Goal: Information Seeking & Learning: Learn about a topic

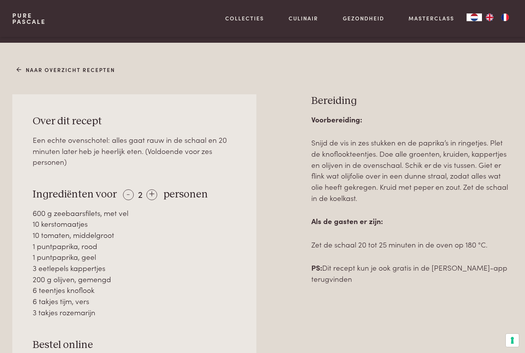
scroll to position [261, 0]
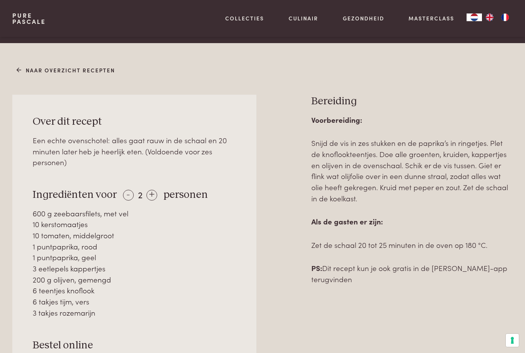
click at [148, 195] on div "+" at bounding box center [152, 195] width 11 height 11
click at [125, 195] on div "-" at bounding box center [128, 195] width 11 height 11
click at [152, 197] on div "+" at bounding box center [152, 195] width 11 height 11
click at [149, 195] on div "+" at bounding box center [152, 195] width 11 height 11
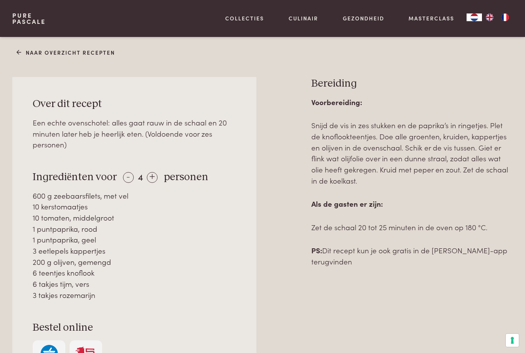
scroll to position [274, 0]
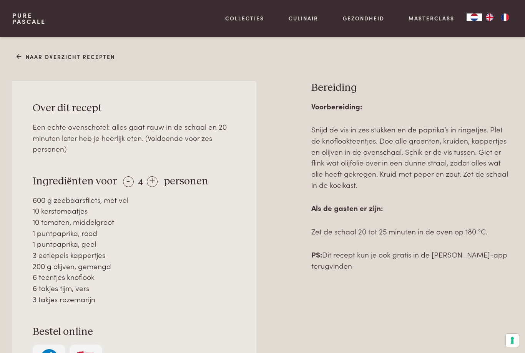
click at [152, 182] on div "+" at bounding box center [152, 181] width 11 height 11
click at [152, 180] on div "+" at bounding box center [152, 181] width 11 height 11
click at [126, 184] on div "-" at bounding box center [128, 181] width 11 height 11
click at [123, 187] on div "Over dit recept Een echte ovenschotel: alles gaat rauw in de schaal en 20 minut…" at bounding box center [134, 239] width 244 height 316
click at [125, 184] on div "-" at bounding box center [128, 181] width 11 height 11
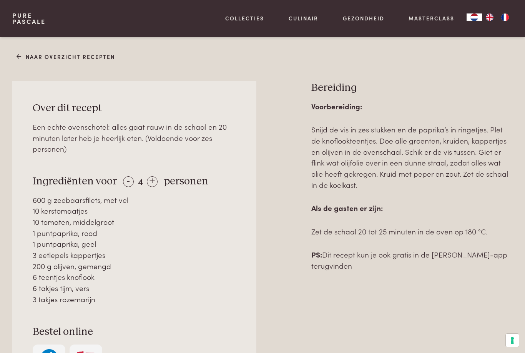
click at [125, 183] on div "-" at bounding box center [128, 181] width 11 height 11
click at [123, 185] on div "- 3 +" at bounding box center [140, 180] width 34 height 11
click at [128, 182] on div "-" at bounding box center [128, 181] width 11 height 11
